Goal: Check status

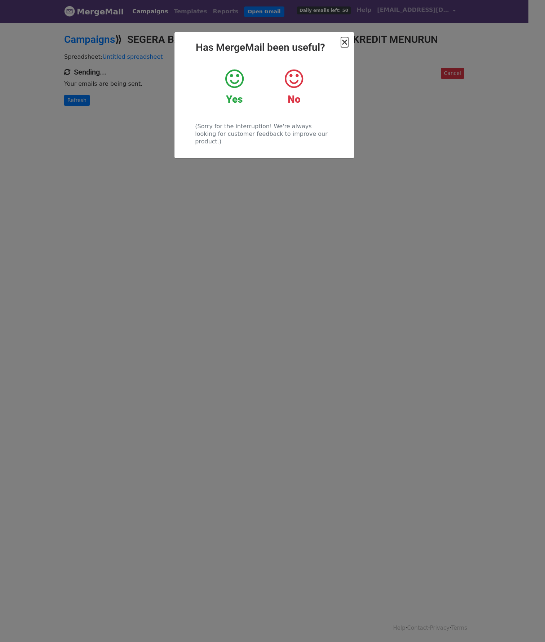
click at [343, 45] on span "×" at bounding box center [344, 42] width 7 height 10
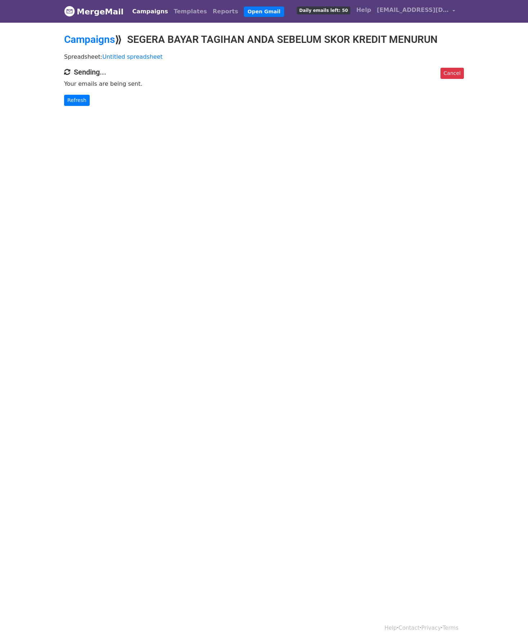
click at [81, 109] on body "MergeMail Campaigns Templates Reports Open Gmail Daily emails left: 50 Help ato…" at bounding box center [264, 67] width 528 height 135
click at [80, 101] on link "Refresh" at bounding box center [77, 100] width 26 height 11
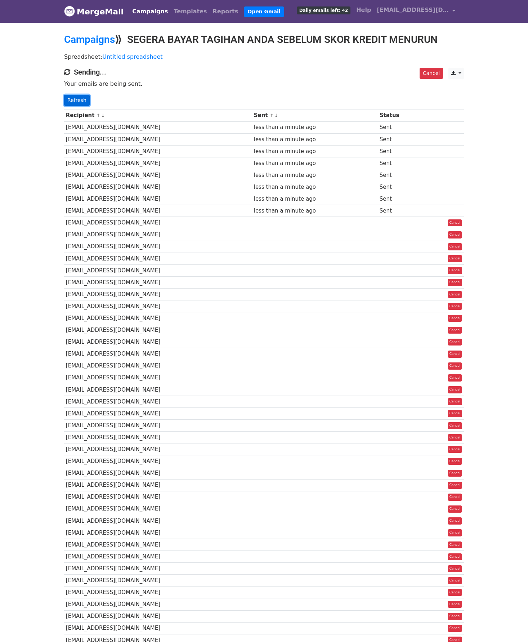
click at [75, 96] on link "Refresh" at bounding box center [77, 100] width 26 height 11
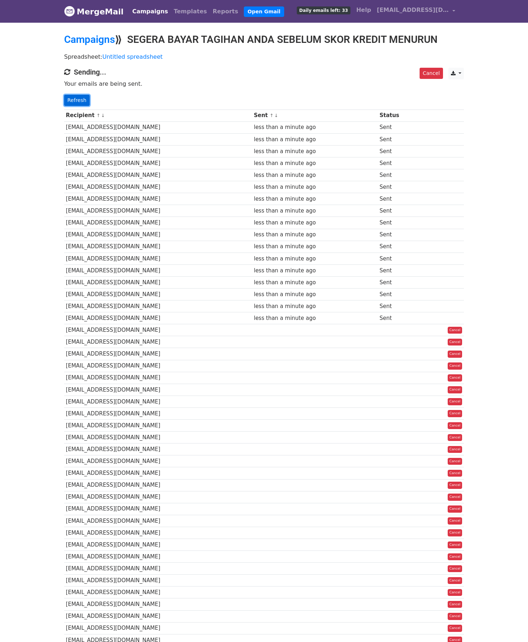
click at [68, 98] on link "Refresh" at bounding box center [77, 100] width 26 height 11
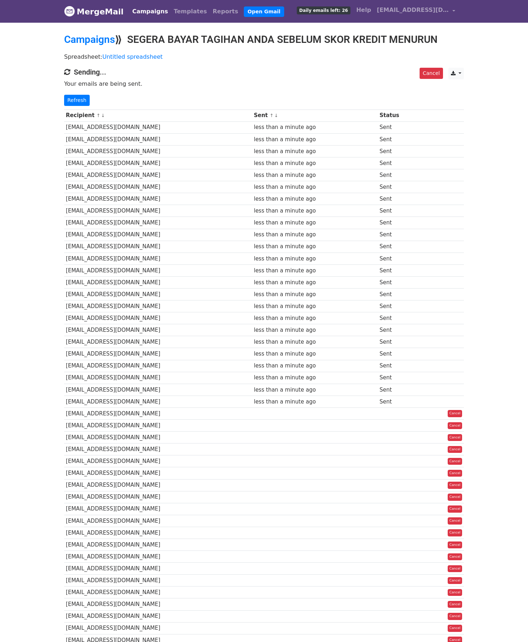
click at [68, 93] on div "Cancel CSV Excel Sending... Your emails are being sent. Refresh" at bounding box center [264, 87] width 411 height 38
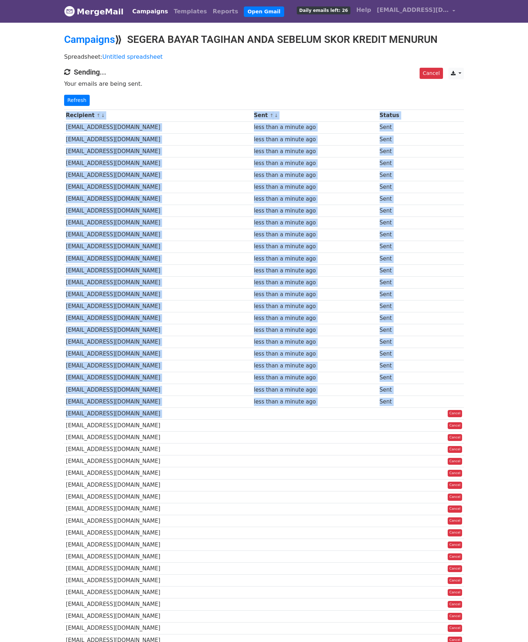
click at [68, 93] on div "Cancel CSV Excel Sending... Your emails are being sent. Refresh" at bounding box center [264, 87] width 411 height 38
click at [72, 98] on link "Refresh" at bounding box center [77, 100] width 26 height 11
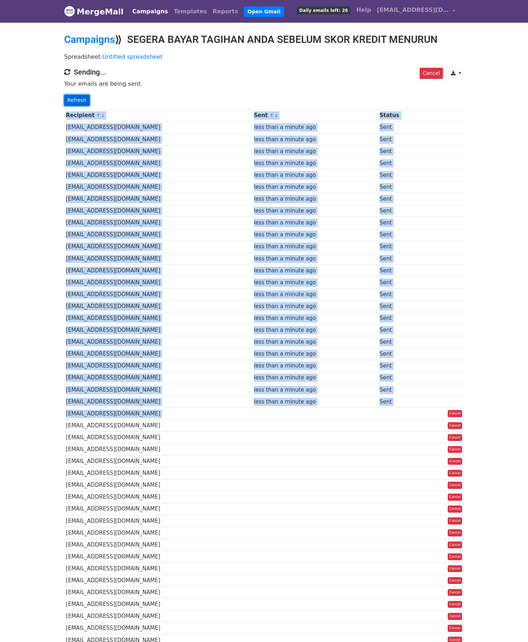
click at [72, 98] on link "Refresh" at bounding box center [77, 100] width 26 height 11
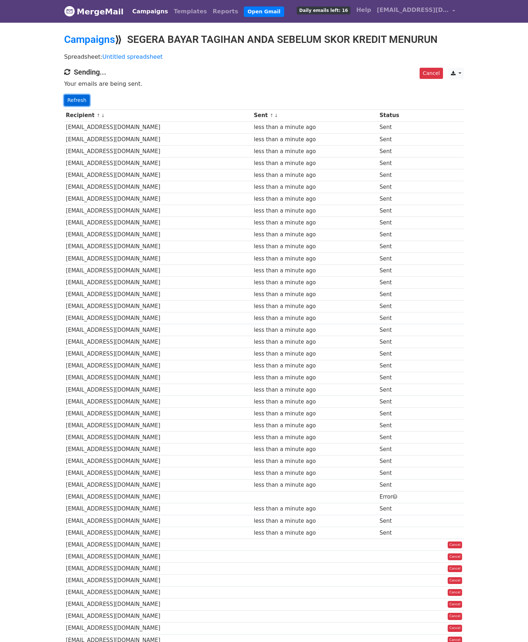
click at [73, 98] on link "Refresh" at bounding box center [77, 100] width 26 height 11
